Goal: Information Seeking & Learning: Learn about a topic

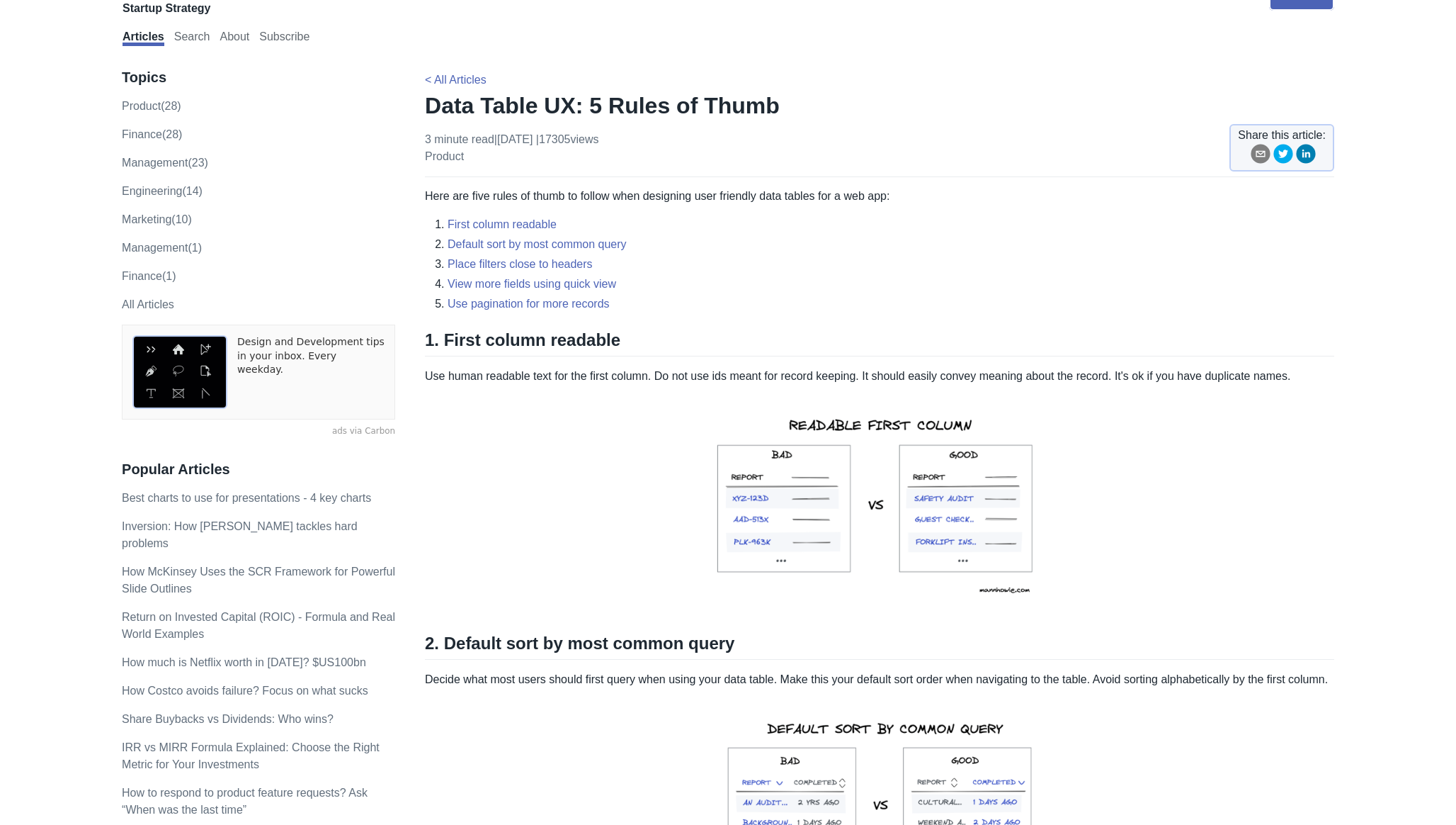
scroll to position [38, 0]
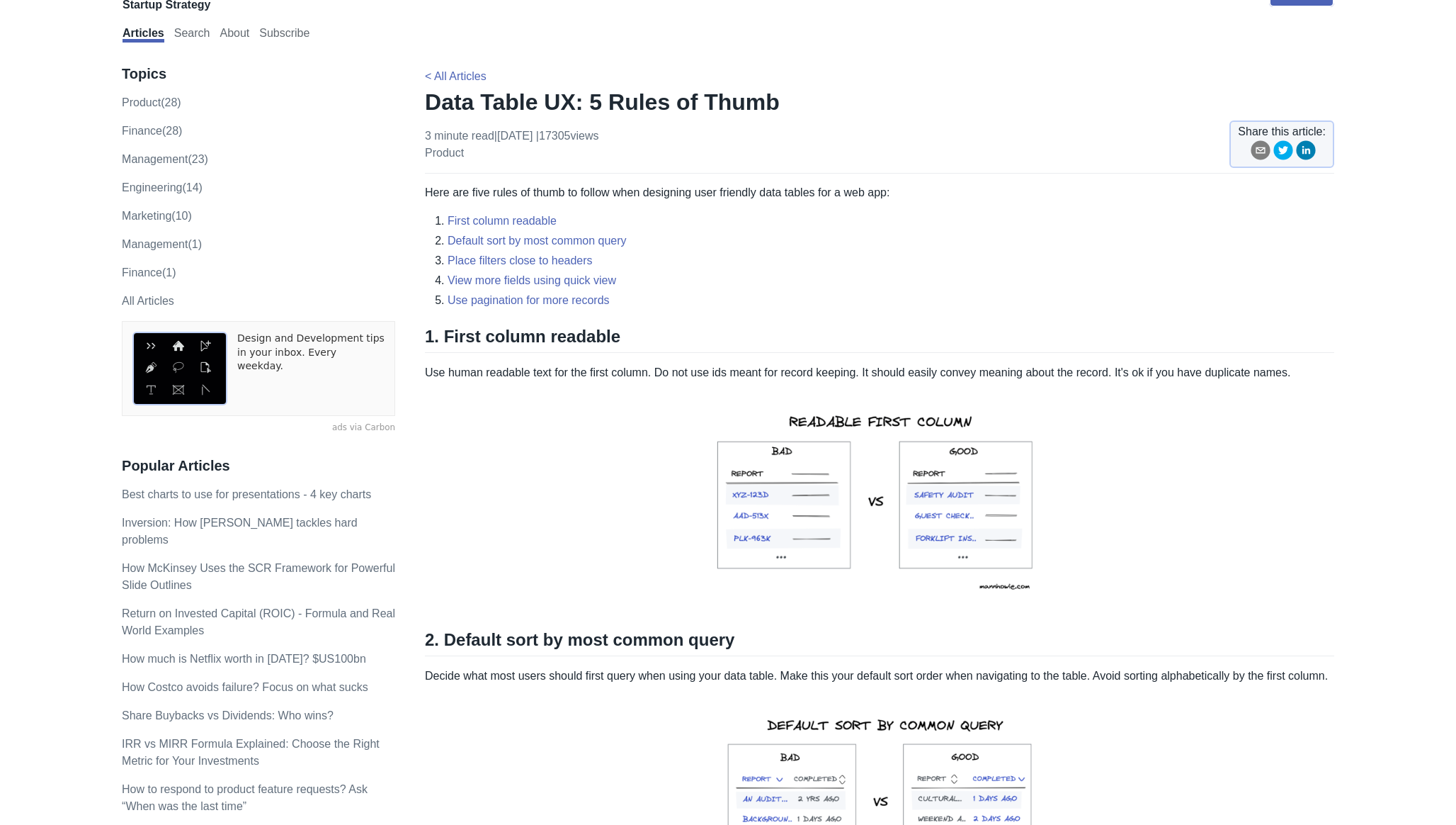
click at [443, 335] on h2 "1. First column readable" at bounding box center [880, 339] width 909 height 27
drag, startPoint x: 443, startPoint y: 335, endPoint x: 628, endPoint y: 323, distance: 185.4
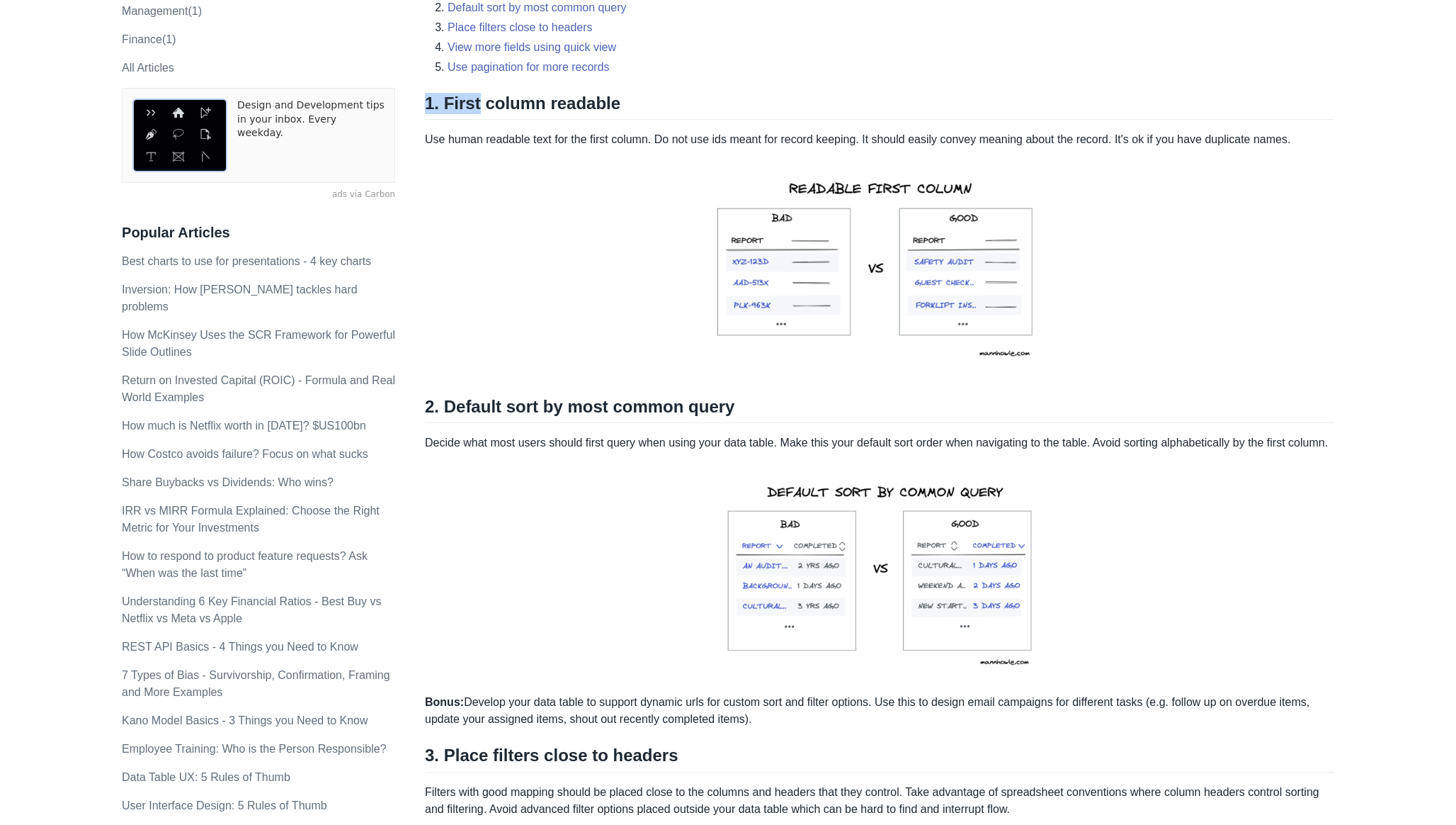
scroll to position [272, 0]
click at [441, 406] on h2 "2. Default sort by most common query" at bounding box center [880, 408] width 909 height 27
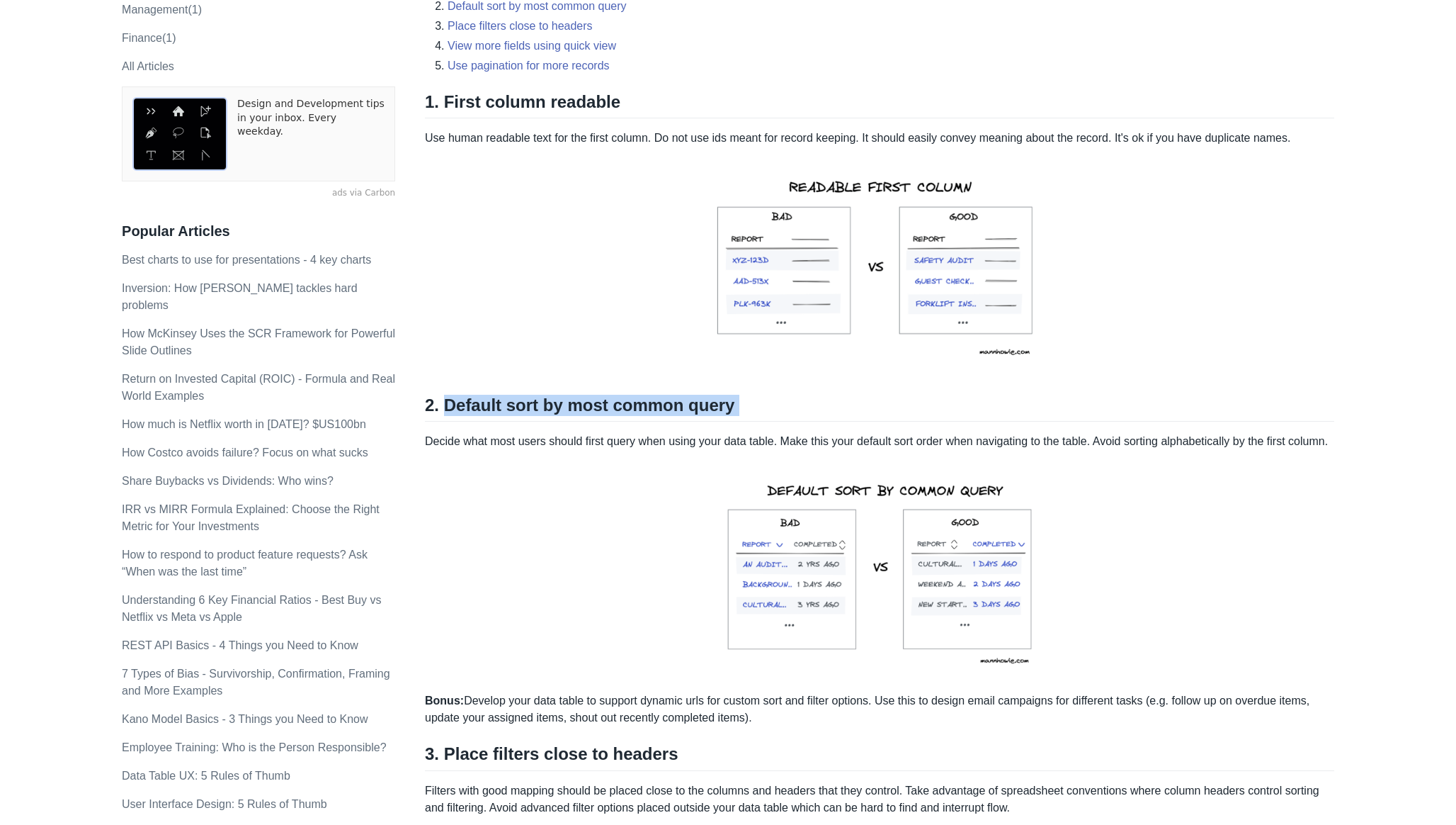
drag, startPoint x: 441, startPoint y: 406, endPoint x: 747, endPoint y: 403, distance: 306.0
click at [747, 403] on h2 "2. Default sort by most common query" at bounding box center [880, 408] width 909 height 27
click at [784, 406] on h2 "2. Default sort by most common query" at bounding box center [880, 408] width 909 height 27
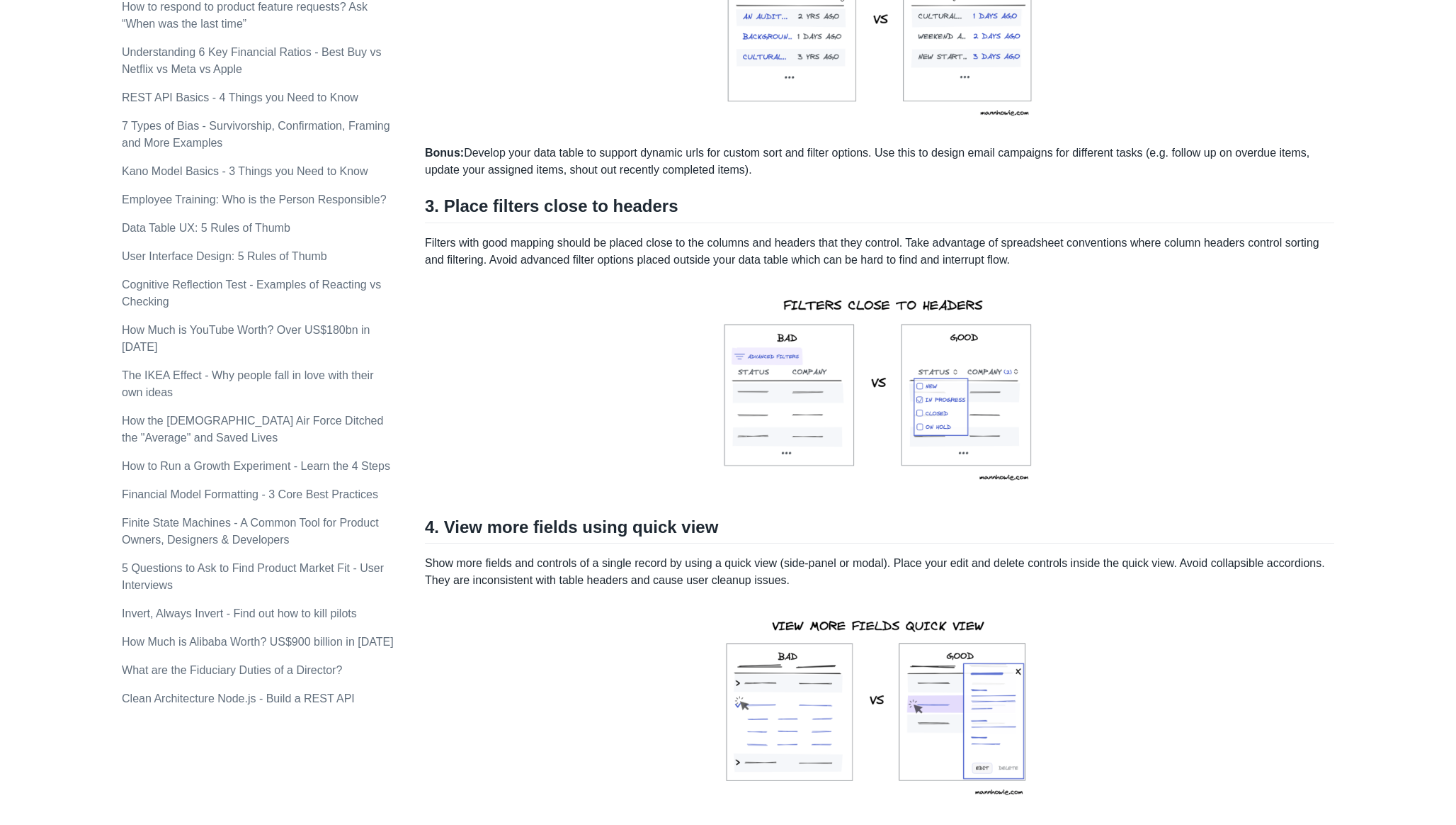
scroll to position [838, 0]
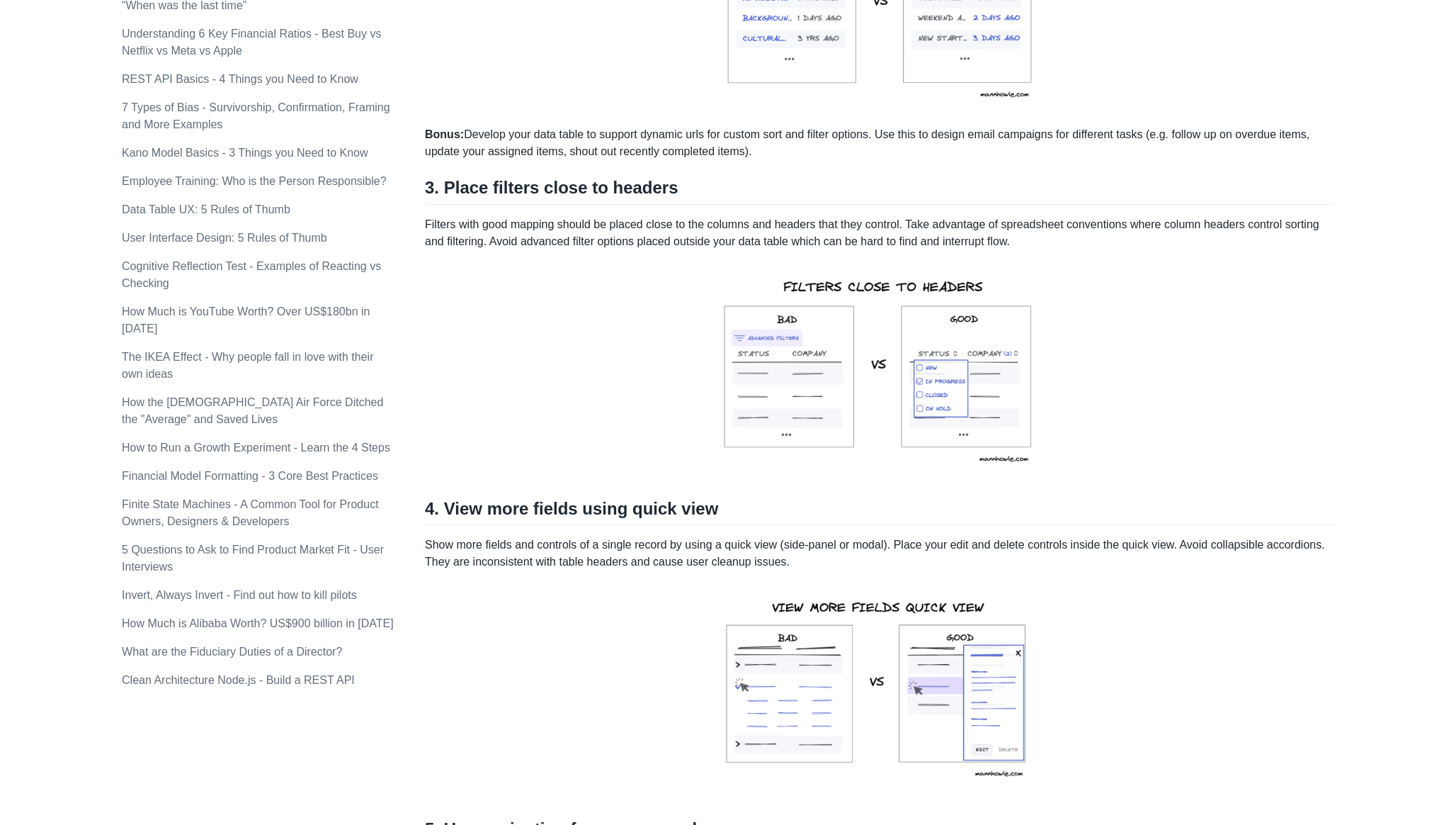
click at [994, 399] on img at bounding box center [879, 371] width 364 height 219
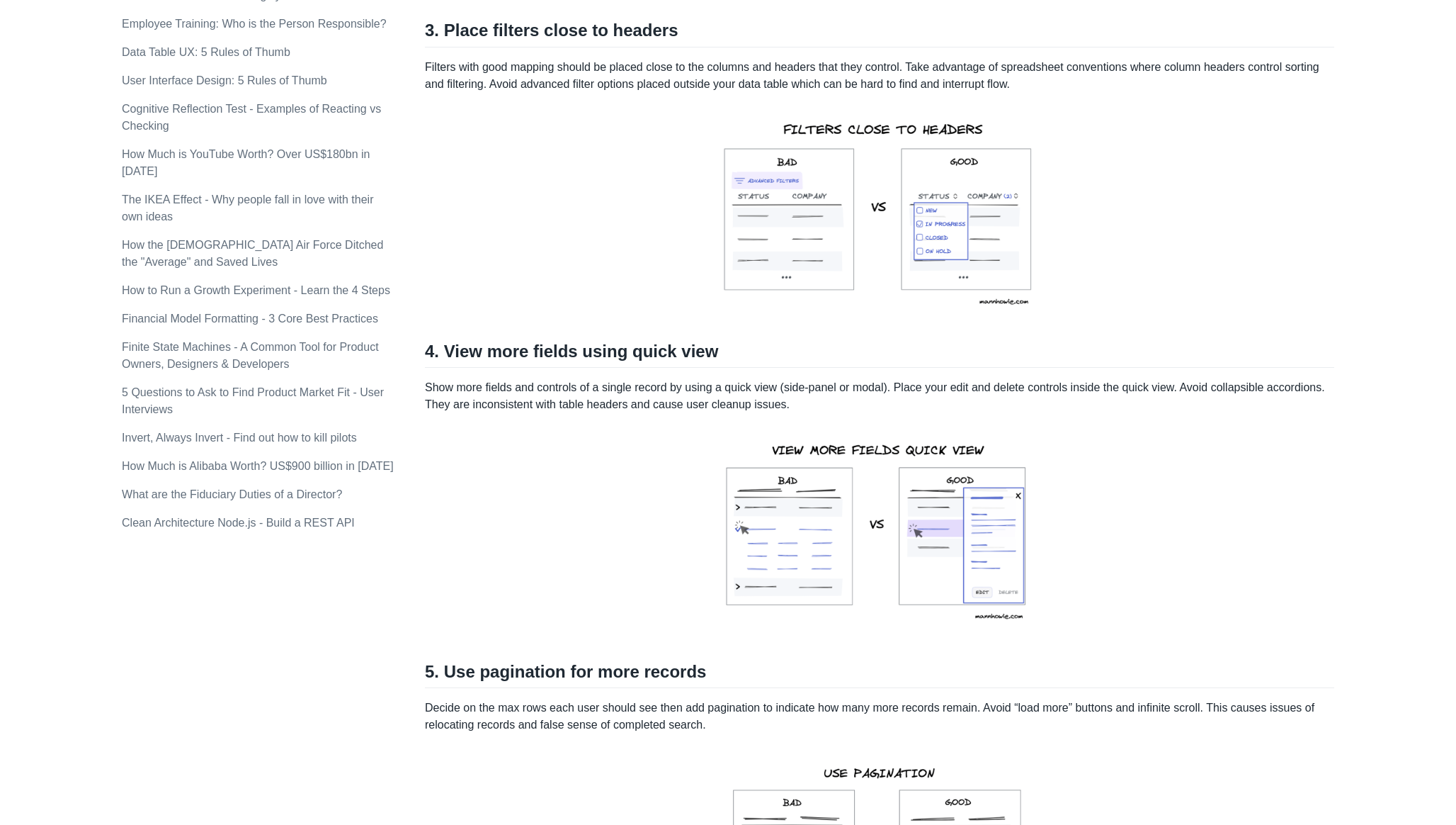
scroll to position [1111, 0]
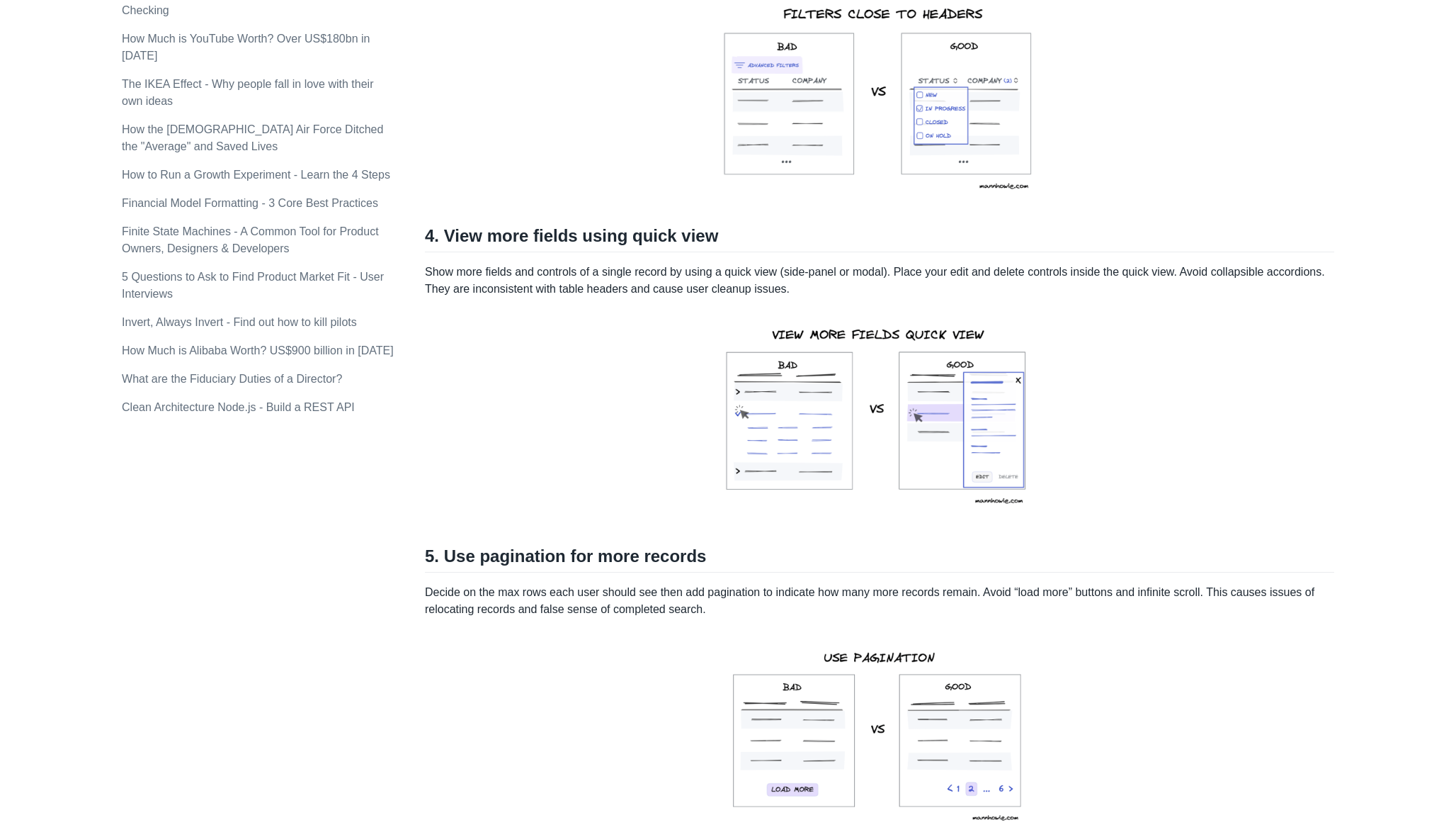
click at [448, 252] on h2 "4. View more fields using quick view" at bounding box center [880, 238] width 909 height 27
drag, startPoint x: 448, startPoint y: 253, endPoint x: 701, endPoint y: 250, distance: 253.0
click at [701, 250] on h2 "4. View more fields using quick view" at bounding box center [880, 238] width 909 height 27
click at [759, 252] on h2 "4. View more fields using quick view" at bounding box center [880, 238] width 909 height 27
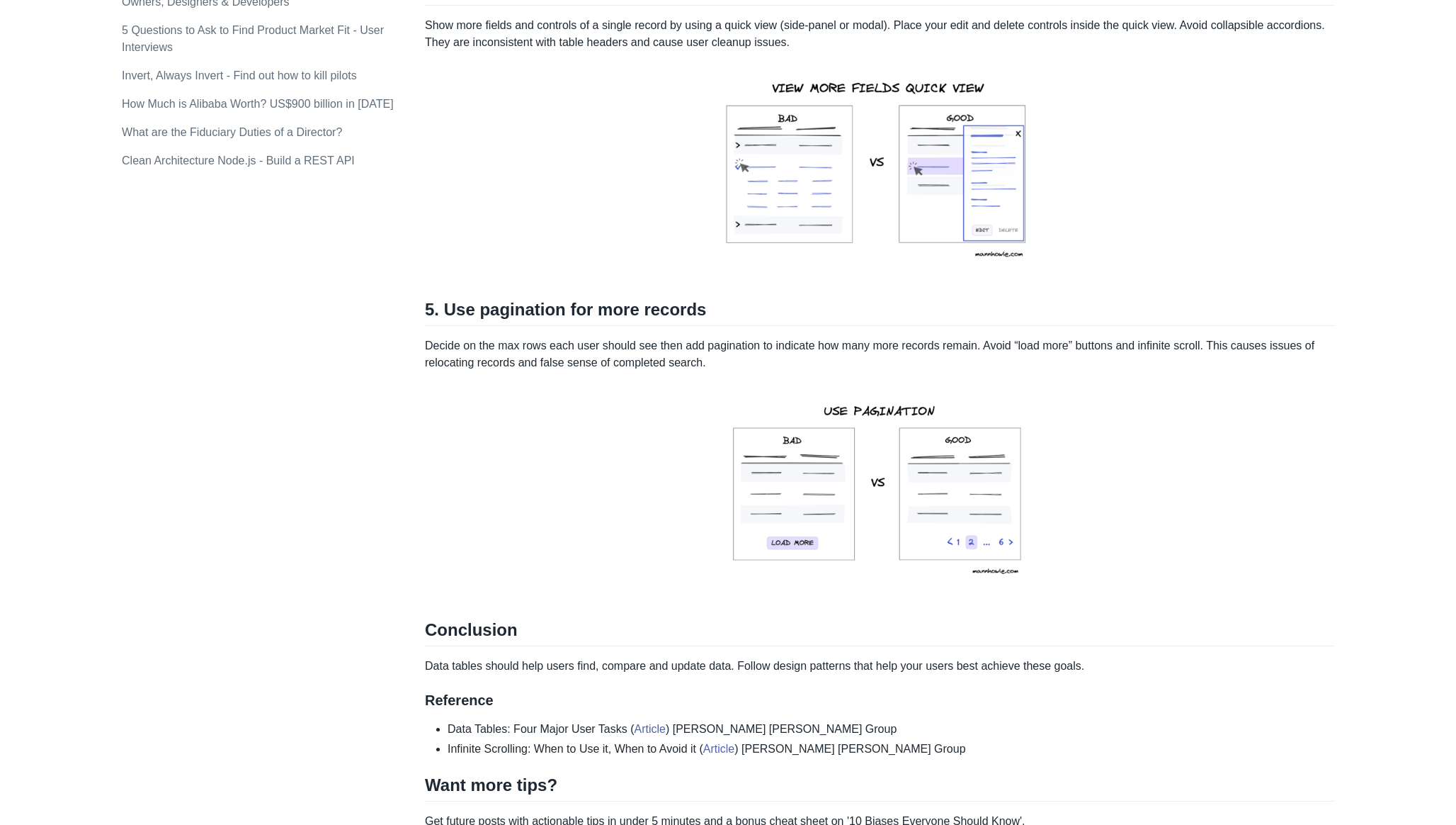
scroll to position [1370, 0]
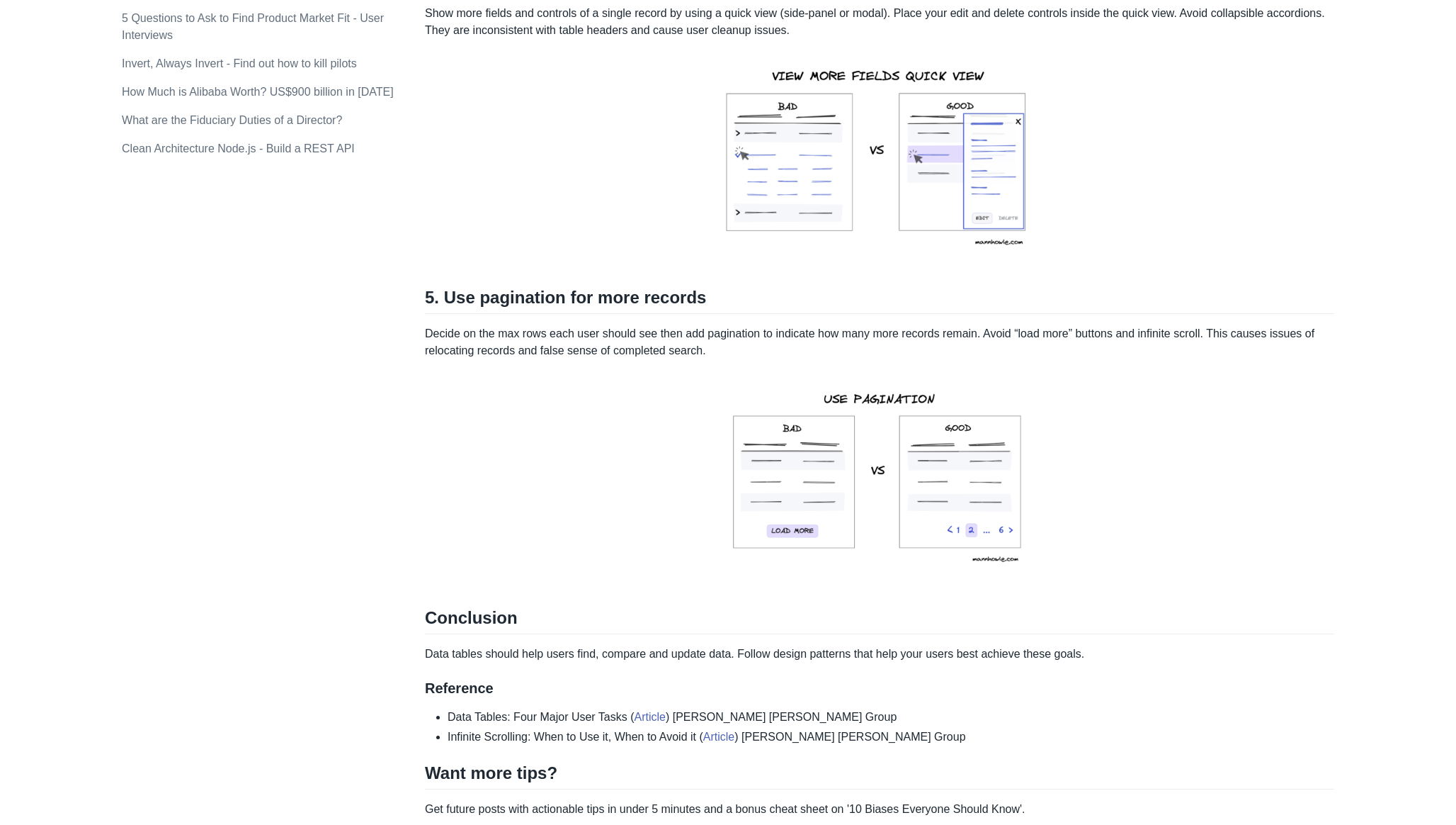
click at [432, 352] on p "Decide on the max rows each user should see then add pagination to indicate how…" at bounding box center [880, 342] width 909 height 34
drag, startPoint x: 432, startPoint y: 352, endPoint x: 599, endPoint y: 351, distance: 167.0
click at [602, 351] on p "Decide on the max rows each user should see then add pagination to indicate how…" at bounding box center [880, 342] width 909 height 34
click at [662, 356] on p "Decide on the max rows each user should see then add pagination to indicate how…" at bounding box center [880, 342] width 909 height 34
click at [589, 350] on p "Decide on the max rows each user should see then add pagination to indicate how…" at bounding box center [880, 342] width 909 height 34
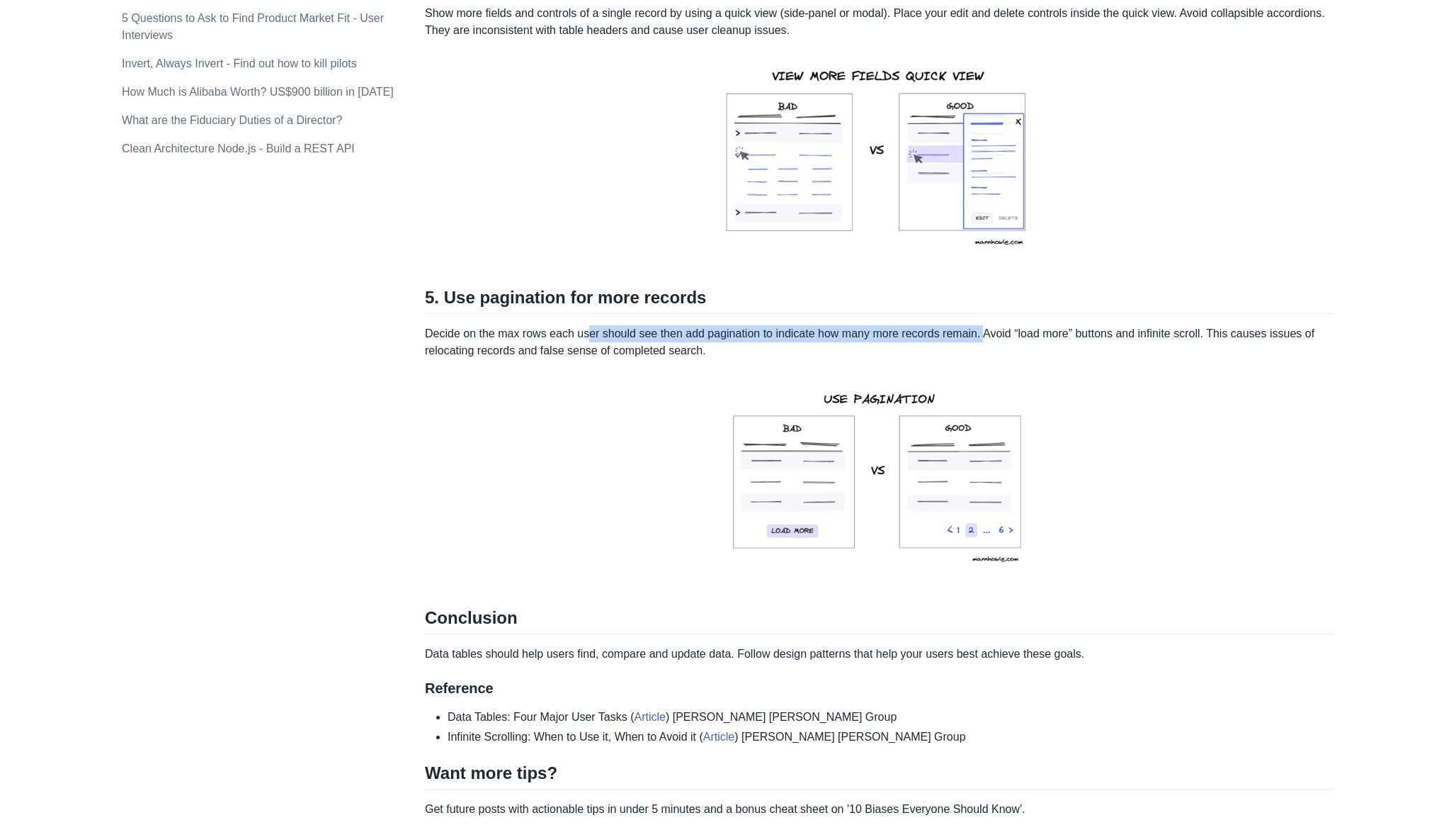
drag, startPoint x: 592, startPoint y: 350, endPoint x: 996, endPoint y: 345, distance: 404.0
click at [993, 346] on p "Decide on the max rows each user should see then add pagination to indicate how…" at bounding box center [880, 342] width 909 height 34
click at [1028, 349] on p "Decide on the max rows each user should see then add pagination to indicate how…" at bounding box center [880, 342] width 909 height 34
click at [905, 351] on p "Decide on the max rows each user should see then add pagination to indicate how…" at bounding box center [880, 342] width 909 height 34
drag, startPoint x: 905, startPoint y: 351, endPoint x: 968, endPoint y: 348, distance: 63.1
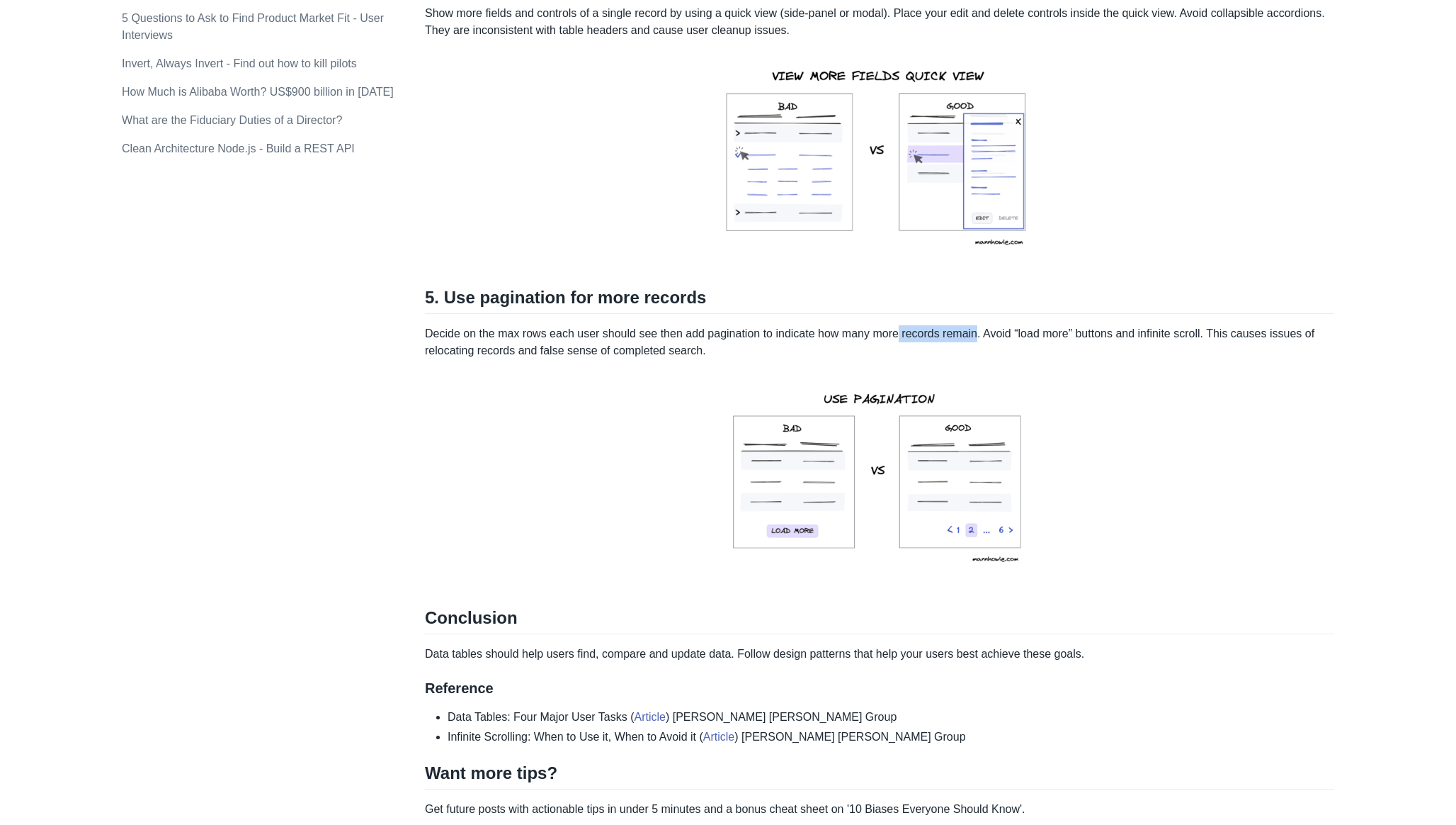
click at [968, 348] on p "Decide on the max rows each user should see then add pagination to indicate how…" at bounding box center [880, 342] width 909 height 34
click at [998, 351] on p "Decide on the max rows each user should see then add pagination to indicate how…" at bounding box center [880, 342] width 909 height 34
click at [985, 351] on p "Decide on the max rows each user should see then add pagination to indicate how…" at bounding box center [880, 342] width 909 height 34
drag, startPoint x: 985, startPoint y: 351, endPoint x: 1215, endPoint y: 350, distance: 230.0
click at [1215, 350] on p "Decide on the max rows each user should see then add pagination to indicate how…" at bounding box center [880, 342] width 909 height 34
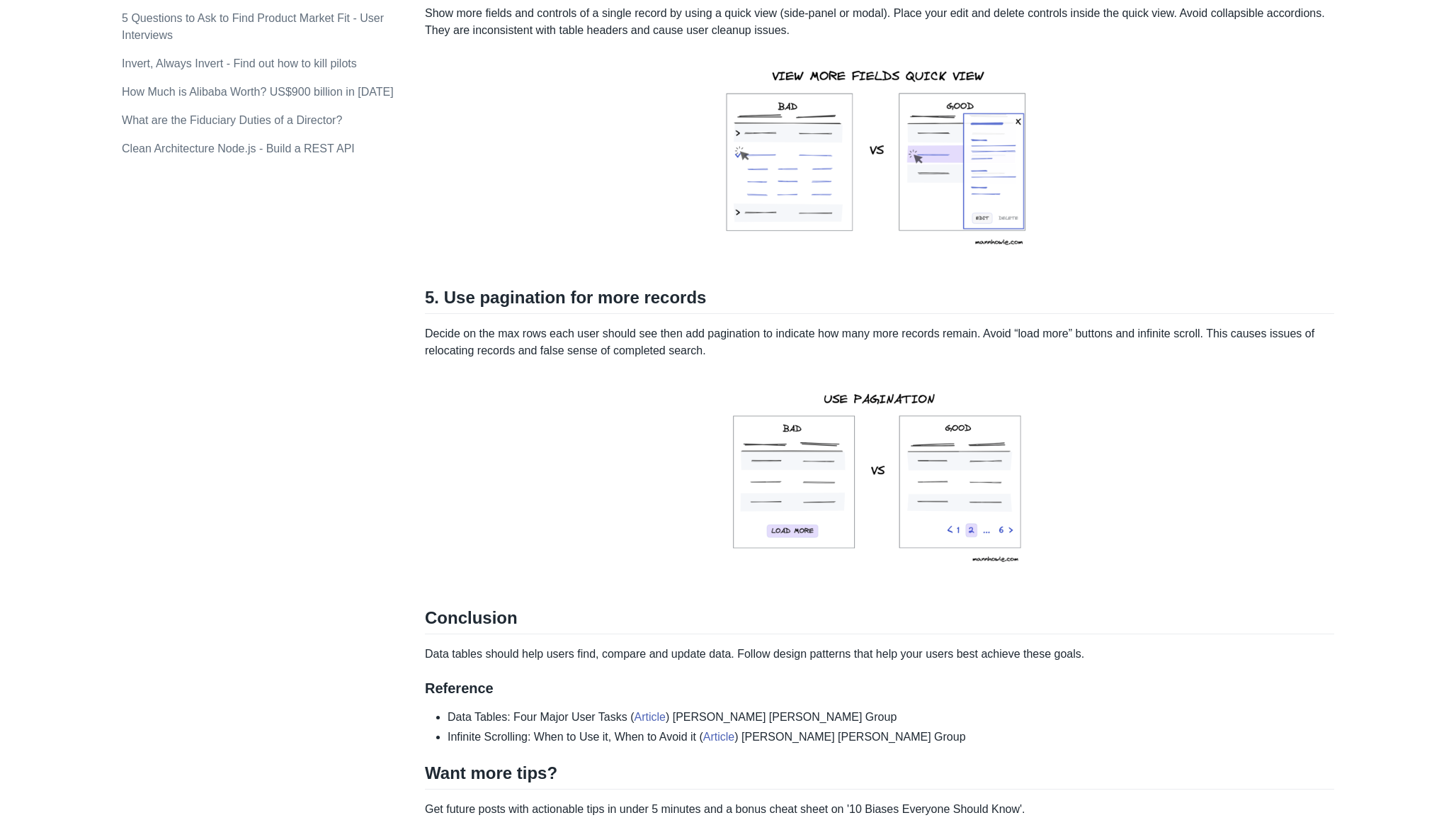
click at [1253, 350] on p "Decide on the max rows each user should see then add pagination to indicate how…" at bounding box center [880, 342] width 909 height 34
click at [1226, 351] on p "Decide on the max rows each user should see then add pagination to indicate how…" at bounding box center [880, 342] width 909 height 34
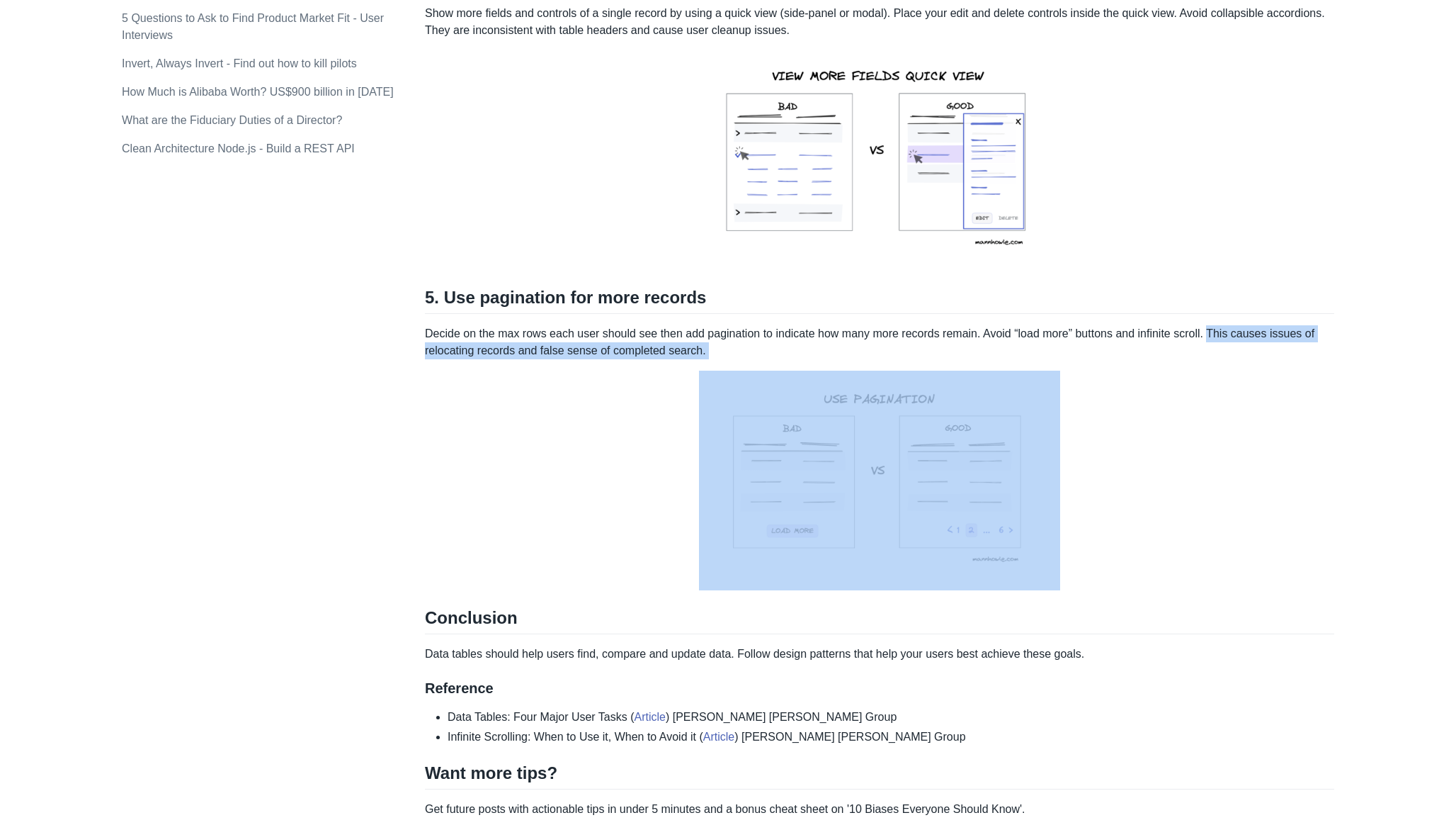
drag, startPoint x: 1226, startPoint y: 351, endPoint x: 750, endPoint y: 372, distance: 476.5
click at [750, 359] on p "Decide on the max rows each user should see then add pagination to indicate how…" at bounding box center [880, 342] width 909 height 34
click at [752, 359] on p "Decide on the max rows each user should see then add pagination to indicate how…" at bounding box center [880, 342] width 909 height 34
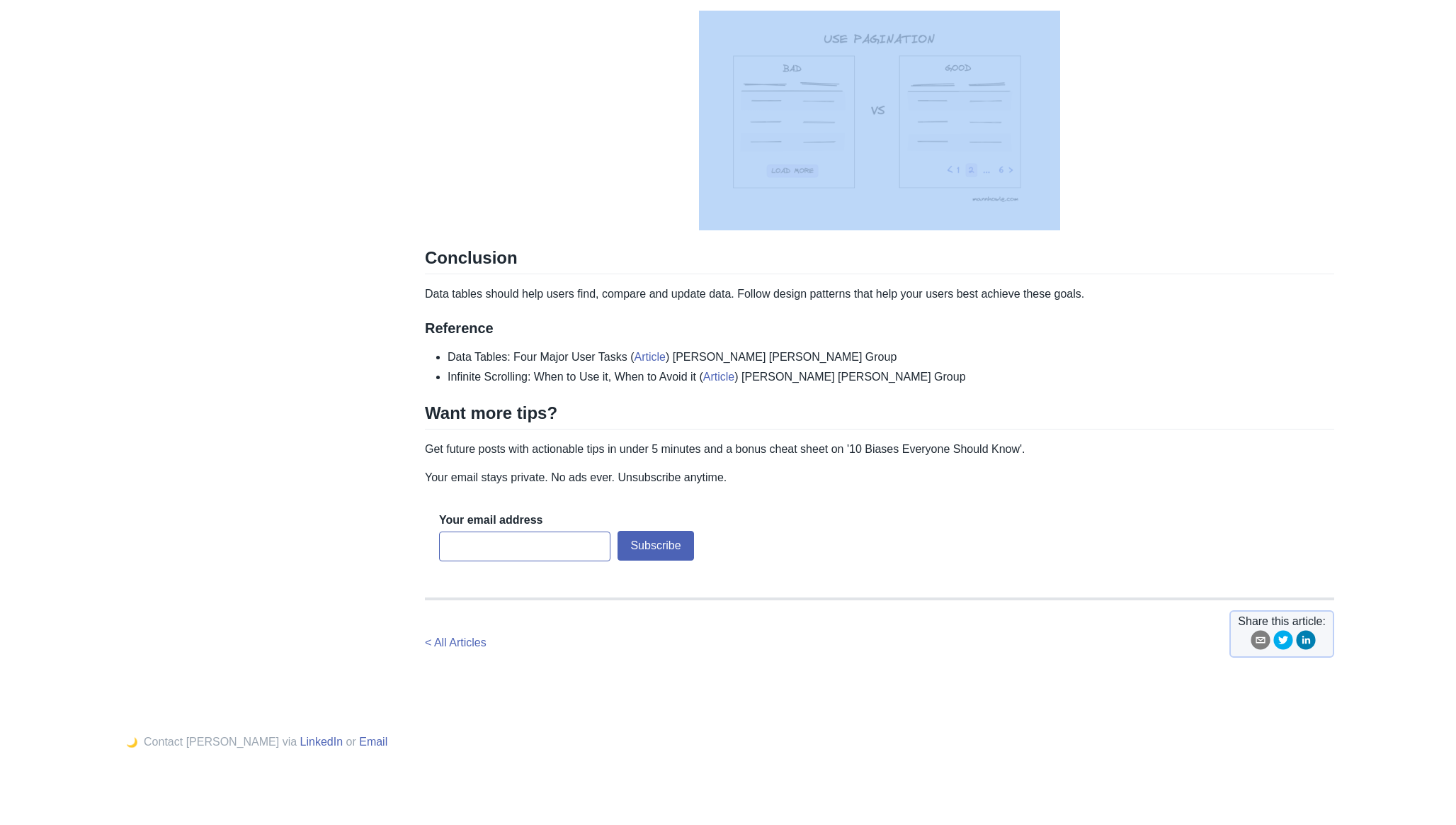
scroll to position [1746, 0]
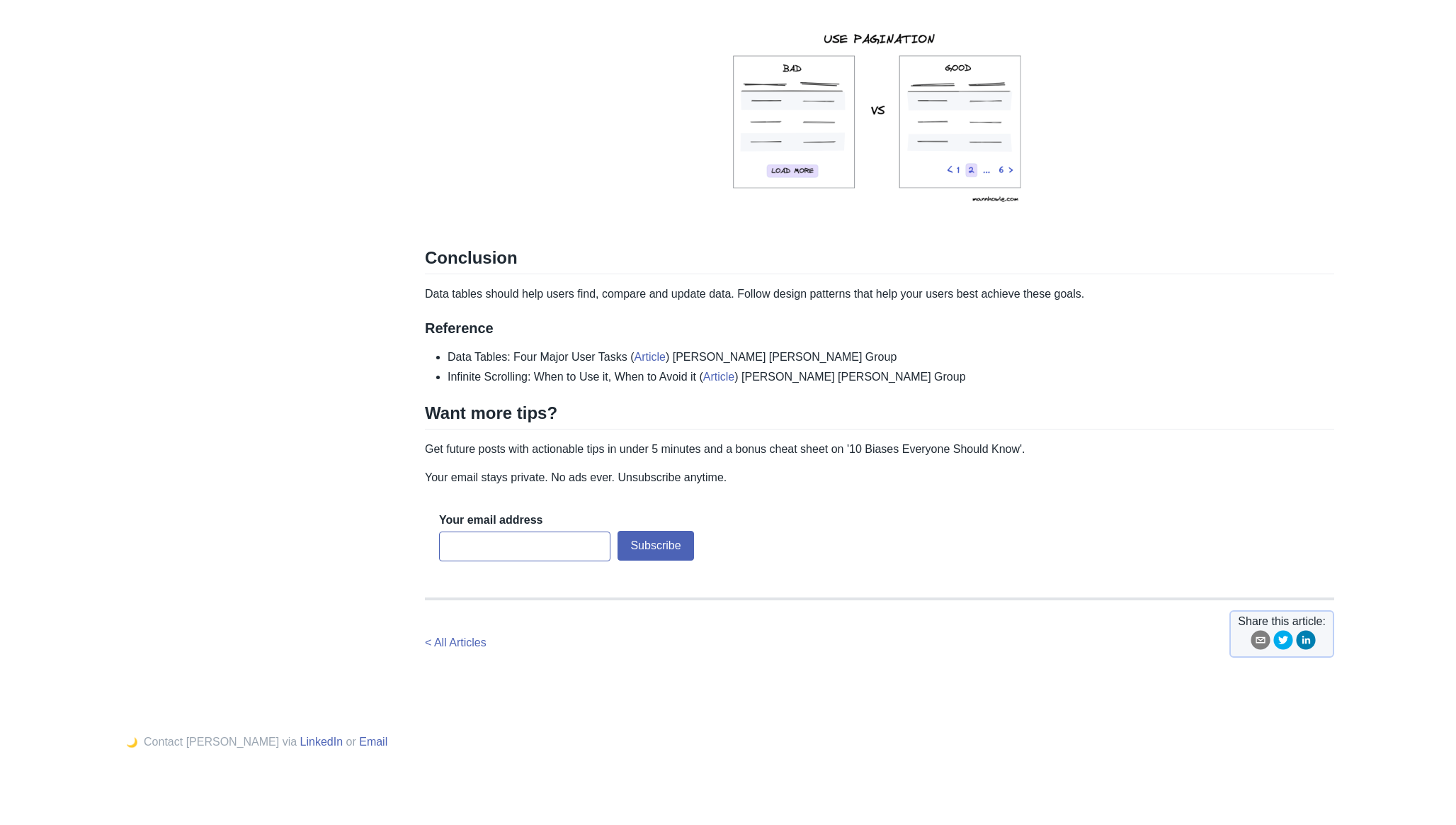
click at [429, 258] on h2 "Conclusion" at bounding box center [880, 260] width 909 height 27
drag, startPoint x: 429, startPoint y: 258, endPoint x: 521, endPoint y: 261, distance: 92.0
click at [513, 259] on h2 "Conclusion" at bounding box center [880, 260] width 909 height 27
drag, startPoint x: 620, startPoint y: 266, endPoint x: 597, endPoint y: 284, distance: 29.2
click at [620, 266] on h2 "Conclusion" at bounding box center [880, 260] width 909 height 27
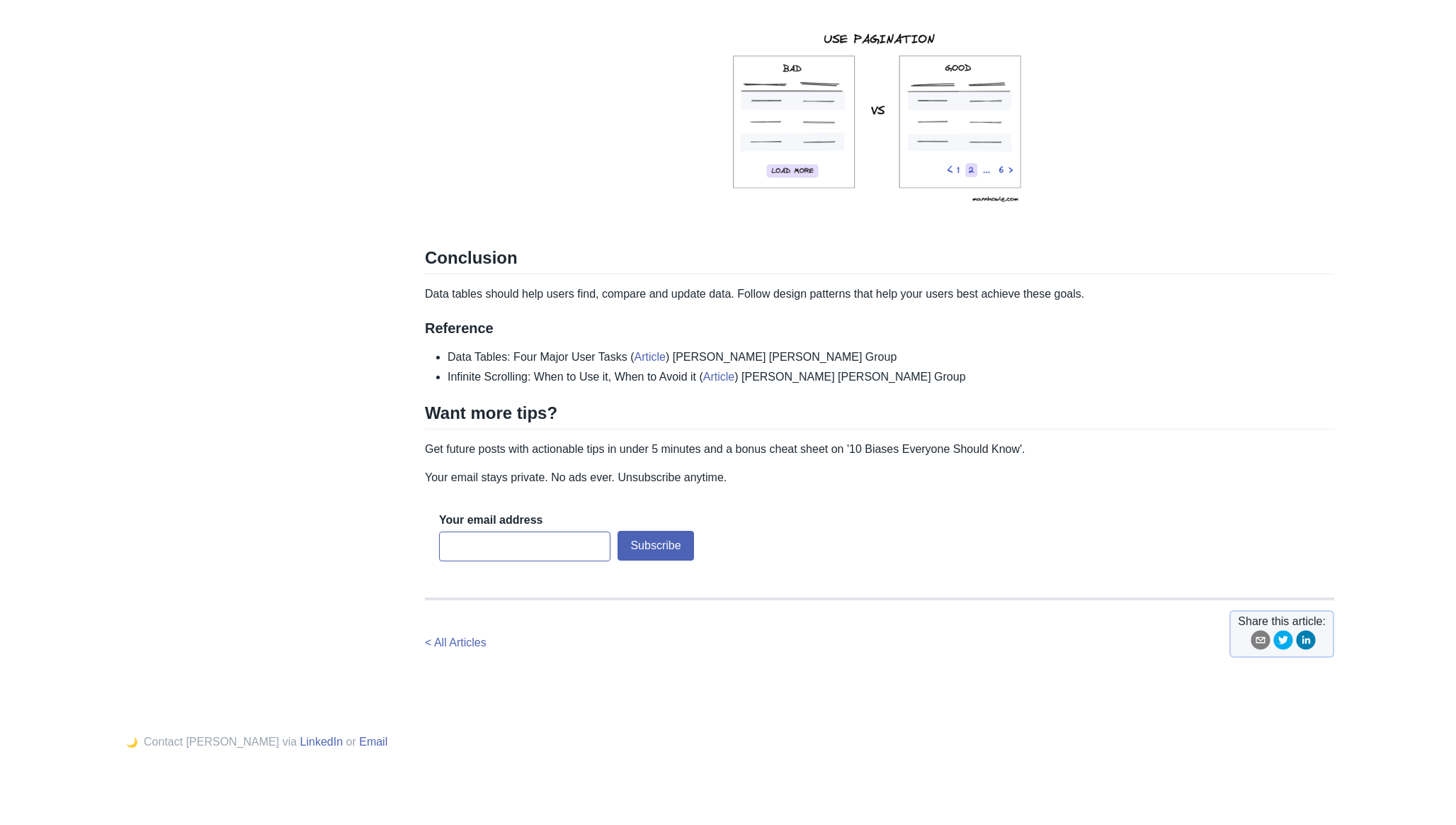
click at [429, 295] on p "Data tables should help users find, compare and update data. Follow design patt…" at bounding box center [880, 293] width 909 height 17
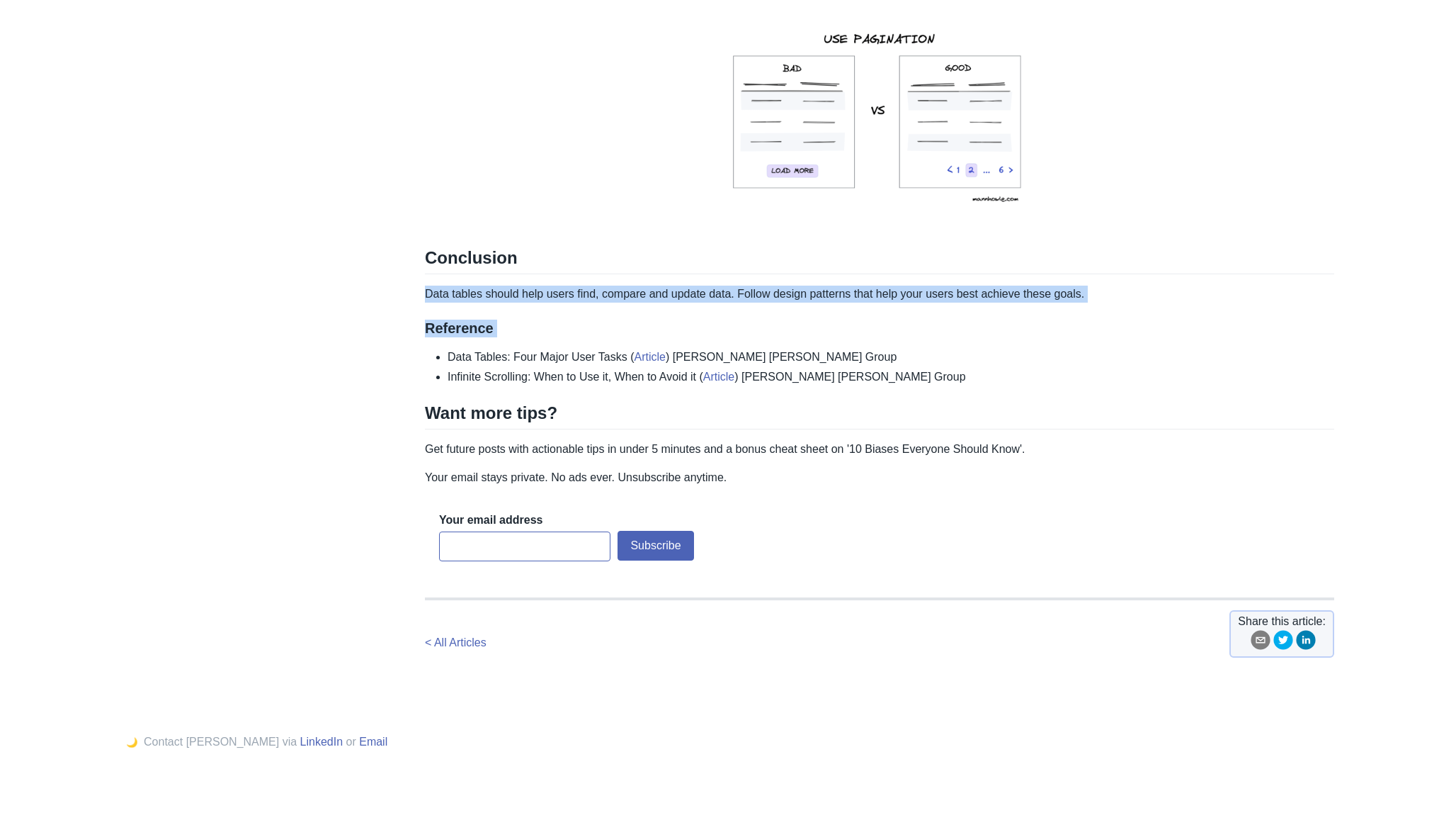
drag, startPoint x: 429, startPoint y: 295, endPoint x: 1148, endPoint y: 329, distance: 719.8
click at [1164, 332] on h3 "Reference" at bounding box center [880, 328] width 909 height 17
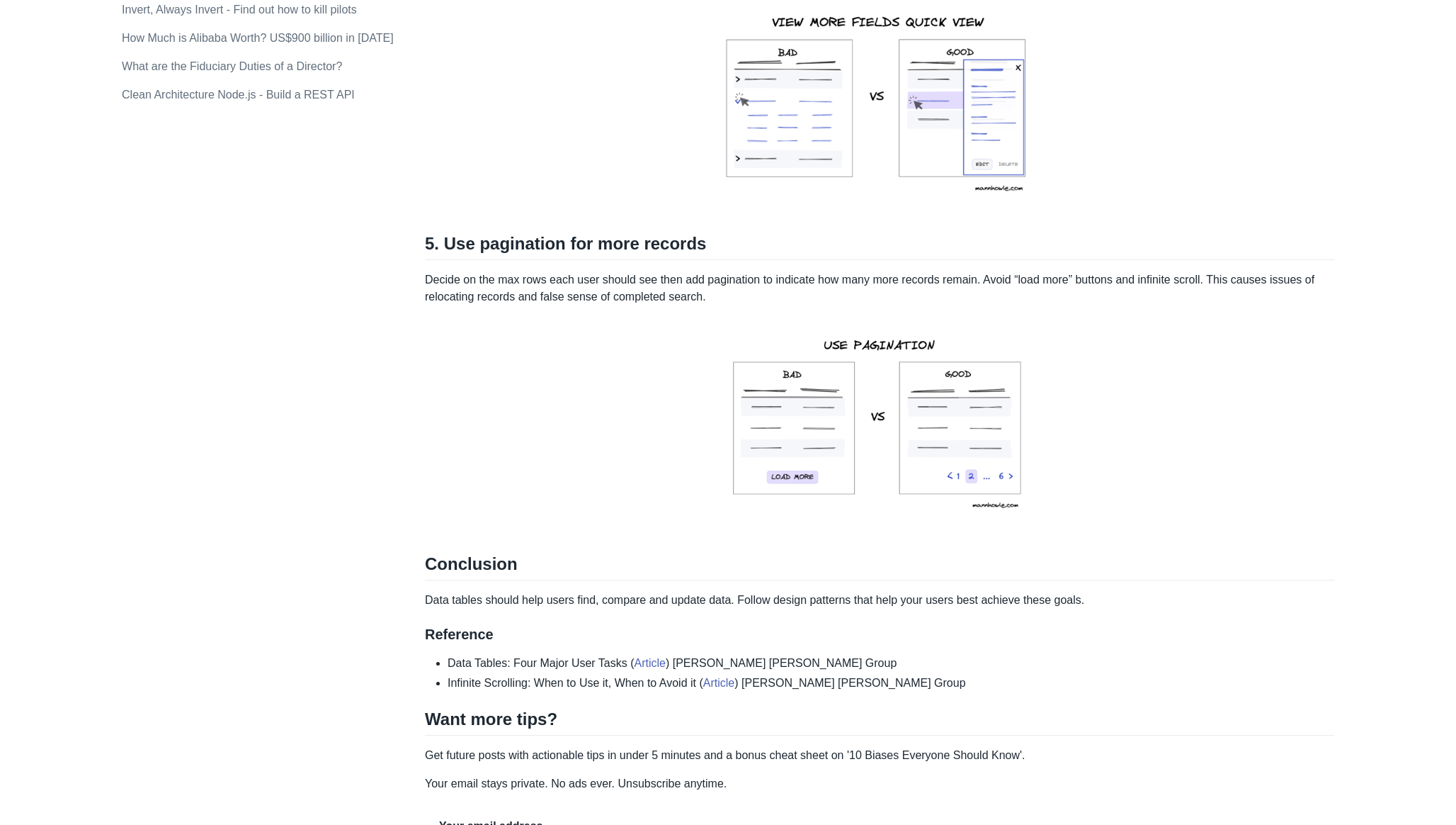
scroll to position [1421, 0]
